Goal: Entertainment & Leisure: Consume media (video, audio)

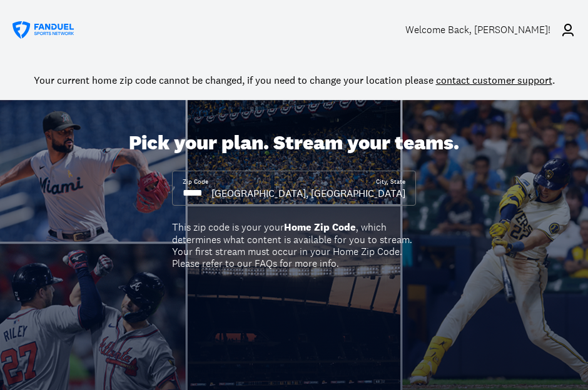
click at [525, 34] on div "Welcome Back , Daniel Britt!" at bounding box center [477, 30] width 145 height 12
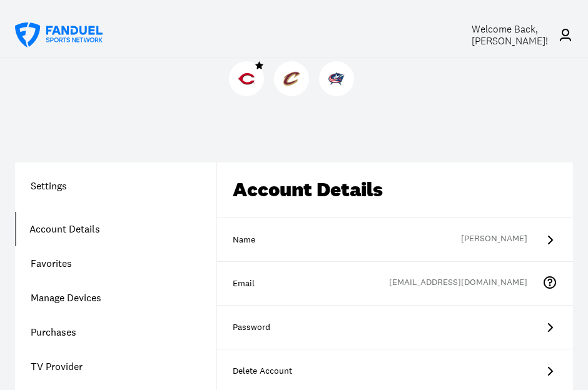
click at [242, 81] on img at bounding box center [246, 79] width 16 height 16
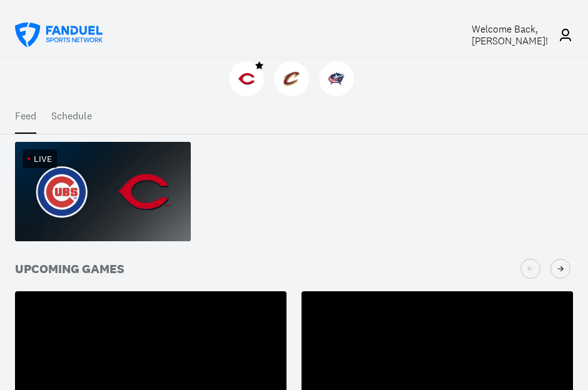
scroll to position [233, 0]
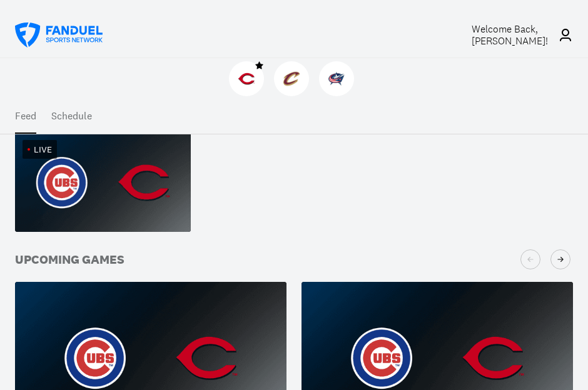
click at [105, 220] on img at bounding box center [103, 182] width 176 height 99
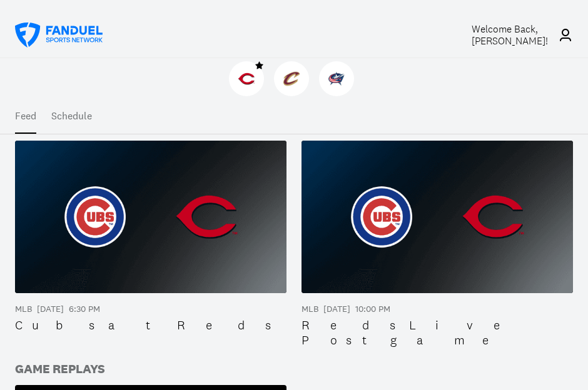
scroll to position [374, 0]
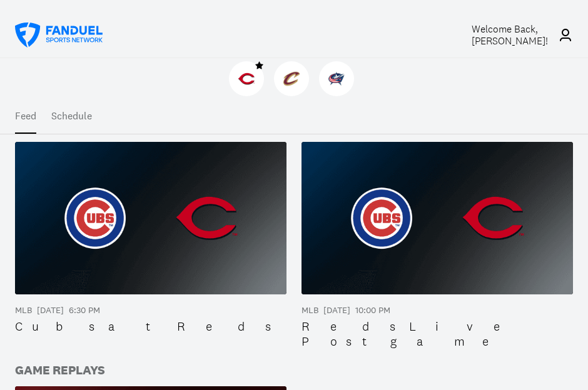
click at [256, 201] on img at bounding box center [151, 218] width 272 height 153
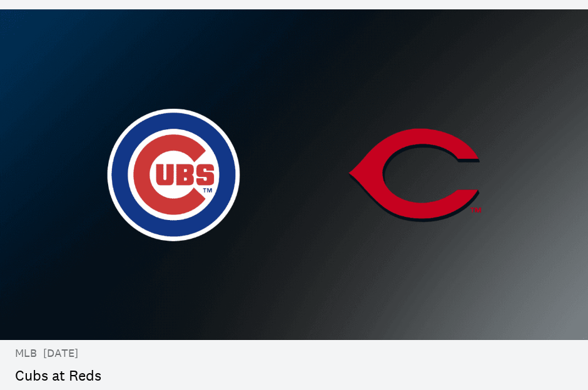
scroll to position [34, 0]
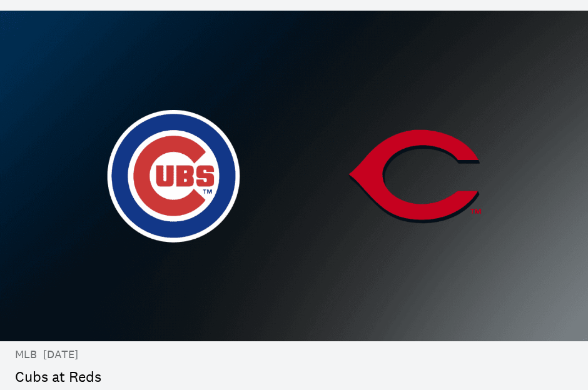
click at [337, 248] on img at bounding box center [294, 176] width 588 height 331
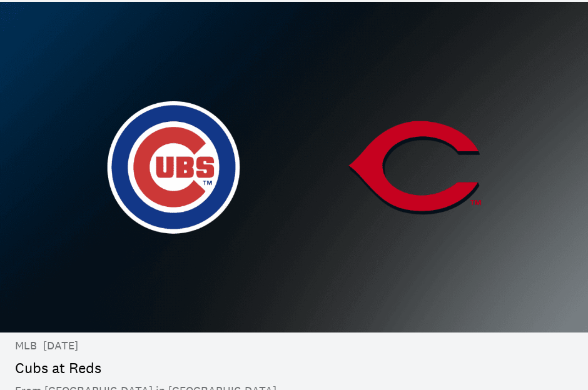
scroll to position [49, 0]
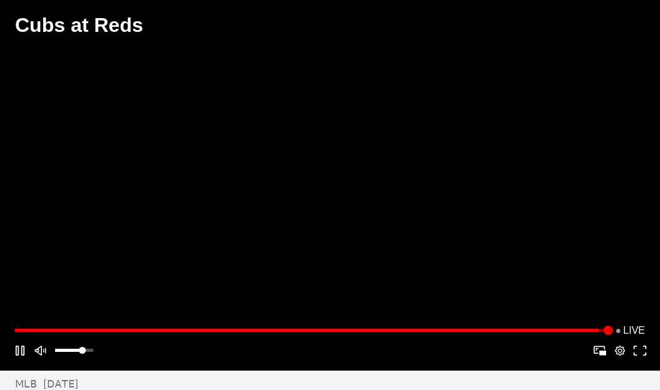
drag, startPoint x: 111, startPoint y: 351, endPoint x: 146, endPoint y: 354, distance: 35.1
click at [146, 354] on div "Play Mute Picture-in-Picture Apple AirPlay Google Cast VR Settings Fullscreen" at bounding box center [330, 351] width 640 height 20
drag, startPoint x: 82, startPoint y: 358, endPoint x: 202, endPoint y: 369, distance: 120.7
click at [202, 369] on div "**********" at bounding box center [330, 341] width 660 height 60
click at [21, 357] on button "Play" at bounding box center [20, 351] width 20 height 20
